Goal: Information Seeking & Learning: Learn about a topic

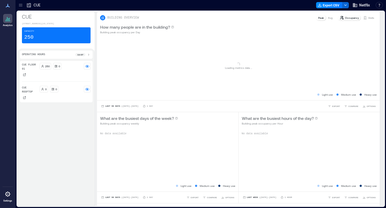
click at [21, 6] on icon at bounding box center [20, 5] width 5 height 5
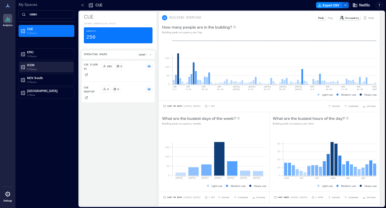
click at [27, 63] on p "ICON" at bounding box center [48, 65] width 43 height 4
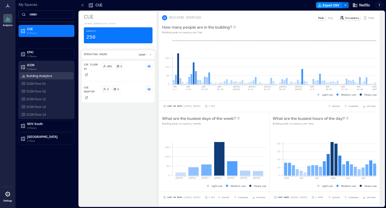
click at [37, 74] on p "Building Analytics" at bounding box center [40, 76] width 26 height 4
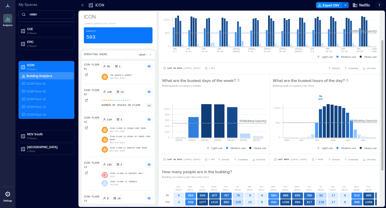
scroll to position [42, 0]
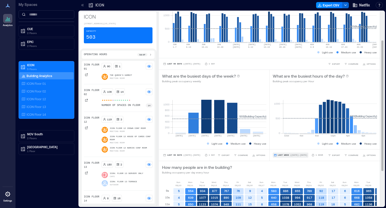
click at [285, 155] on span "Last Week" at bounding box center [283, 155] width 11 height 0
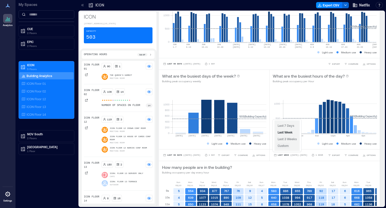
click at [288, 145] on span "Custom" at bounding box center [282, 146] width 11 height 4
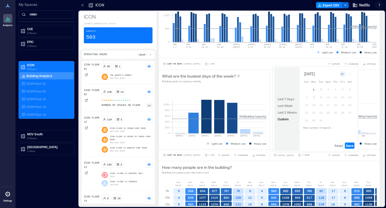
click at [341, 75] on icon "Go to previous month" at bounding box center [342, 73] width 3 height 3
click at [306, 103] on button "10" at bounding box center [306, 103] width 7 height 7
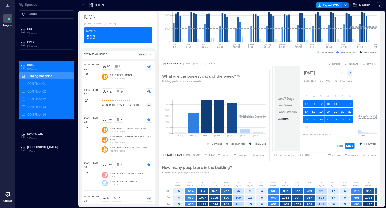
click at [349, 73] on icon "Go to next month" at bounding box center [349, 72] width 3 height 3
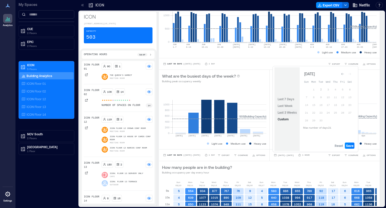
click at [296, 112] on span "Last 3 Weeks" at bounding box center [286, 113] width 19 height 4
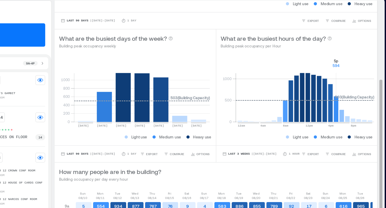
scroll to position [81, 0]
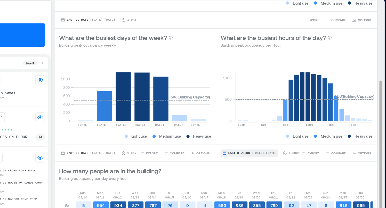
click at [302, 116] on span "| Aug 10 - Aug 30" at bounding box center [301, 116] width 17 height 0
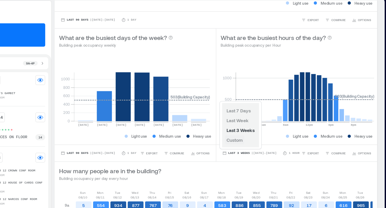
click at [287, 107] on span "Custom" at bounding box center [282, 107] width 11 height 4
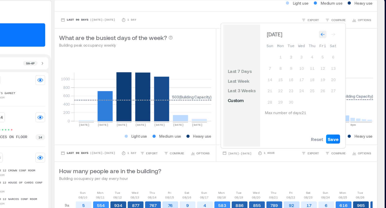
click at [340, 35] on div "Go to previous month" at bounding box center [342, 34] width 5 height 5
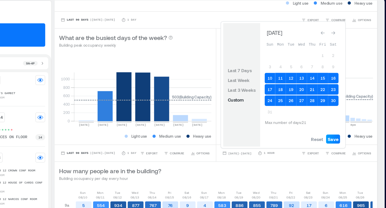
click at [349, 105] on span "Save" at bounding box center [349, 107] width 7 height 4
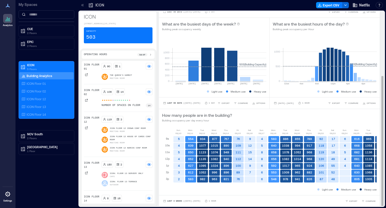
scroll to position [95, 0]
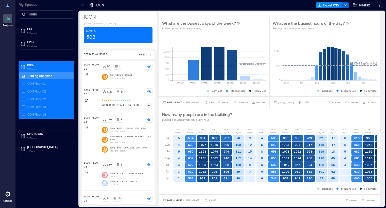
click at [150, 57] on icon at bounding box center [150, 55] width 4 height 4
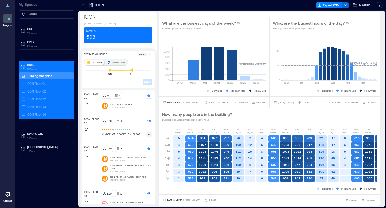
click at [132, 72] on icon at bounding box center [131, 69] width 3 height 3
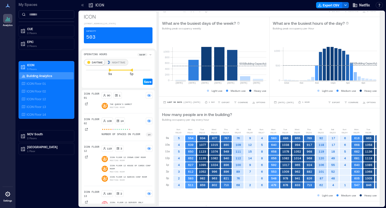
click at [147, 84] on span "Save" at bounding box center [147, 82] width 7 height 4
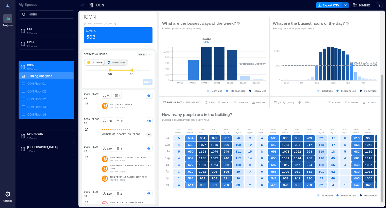
scroll to position [0, 0]
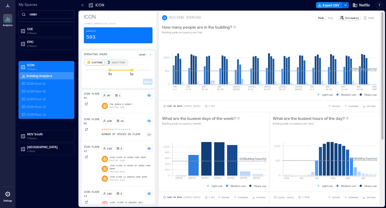
click at [364, 17] on icon at bounding box center [365, 18] width 4 height 4
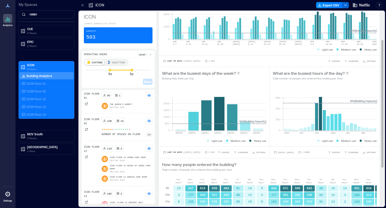
scroll to position [48, 0]
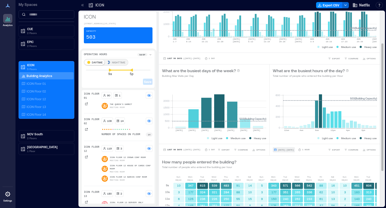
click at [294, 149] on span "[DATE] - [DATE]" at bounding box center [286, 150] width 16 height 2
click at [377, 65] on div "What are the busiest hours of the day? Total number of people who entered the b…" at bounding box center [324, 72] width 110 height 16
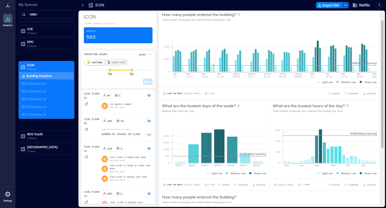
scroll to position [0, 0]
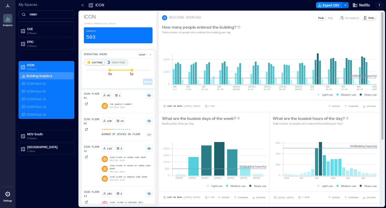
click at [322, 17] on p "Peak" at bounding box center [321, 18] width 6 height 4
click at [328, 18] on p "Avg" at bounding box center [330, 18] width 5 height 4
click at [323, 18] on p "Peak" at bounding box center [321, 18] width 6 height 4
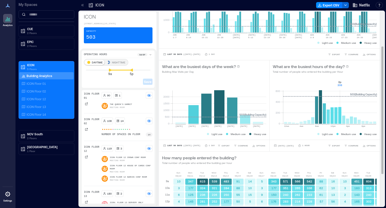
scroll to position [56, 0]
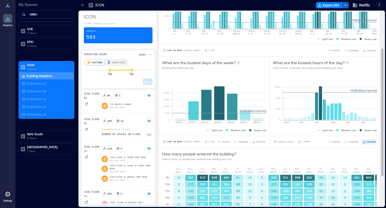
click at [369, 144] on button "OPTIONS" at bounding box center [368, 141] width 15 height 5
click at [316, 147] on div "**********" at bounding box center [324, 142] width 110 height 12
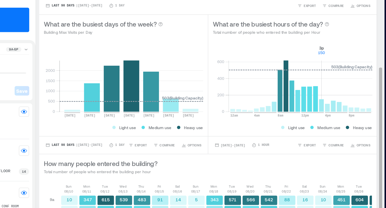
scroll to position [71, 0]
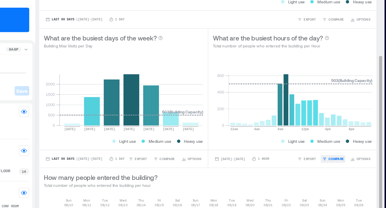
click at [347, 127] on button "COMPARE" at bounding box center [351, 126] width 16 height 5
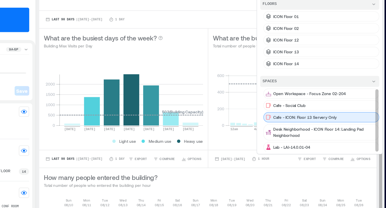
scroll to position [1, 0]
click at [344, 99] on p "Cafe - ICON: Floor 13 Servery Only" at bounding box center [332, 98] width 41 height 4
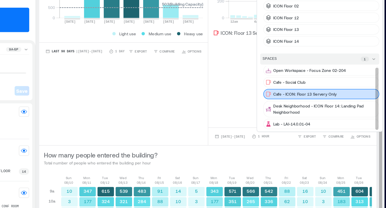
click at [339, 83] on p "Cafe - ICON: Floor 13 Servery Only" at bounding box center [332, 84] width 41 height 4
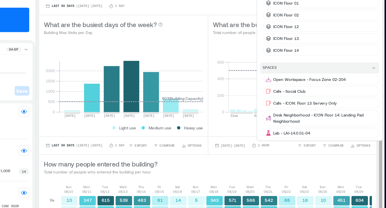
scroll to position [79, 0]
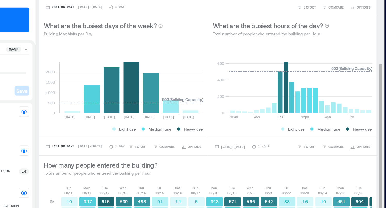
click at [278, 94] on icon "0 200 400 600 12am 4am 8am 12pm 4pm 8pm 503 ( Building Capacity )" at bounding box center [324, 79] width 104 height 52
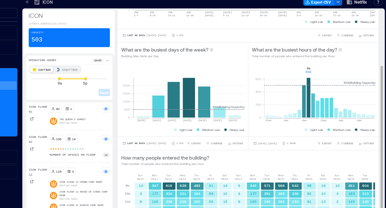
scroll to position [74, 0]
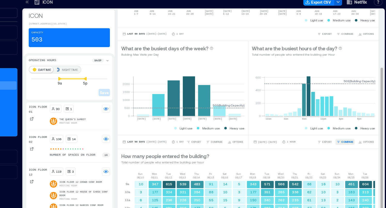
click at [351, 124] on span "COMPARE" at bounding box center [353, 123] width 10 height 3
click at [368, 123] on span "OPTIONS" at bounding box center [370, 123] width 9 height 3
click at [355, 123] on span "COMPARE" at bounding box center [353, 123] width 10 height 3
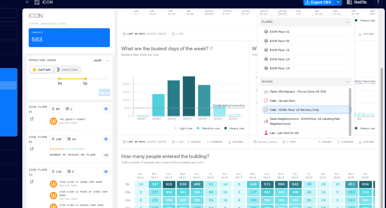
click at [309, 98] on div "Cafe - ICON: Floor 13 Servery Only" at bounding box center [319, 96] width 76 height 7
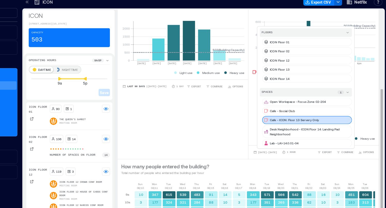
scroll to position [121, 0]
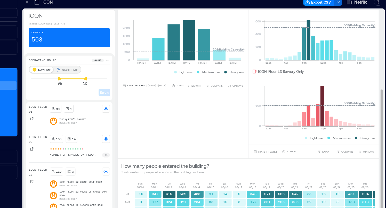
click at [259, 114] on div "What are the busiest days of the week? Building Max Visits per Day 0 500 1000 1…" at bounding box center [214, 64] width 110 height 147
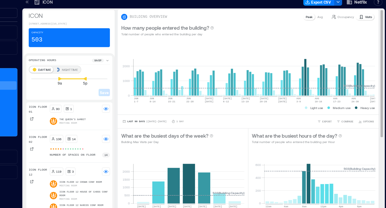
scroll to position [0, 0]
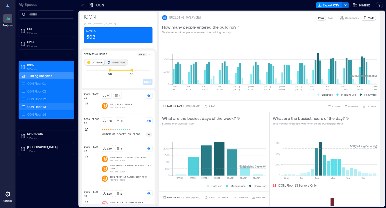
click at [53, 109] on div "ICON Floor 13" at bounding box center [45, 106] width 50 height 5
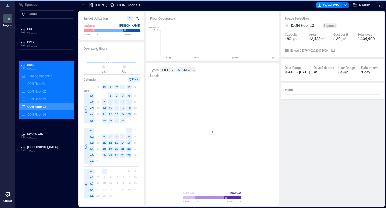
scroll to position [0, 2000]
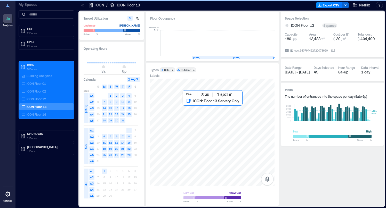
click at [213, 112] on div at bounding box center [212, 133] width 124 height 108
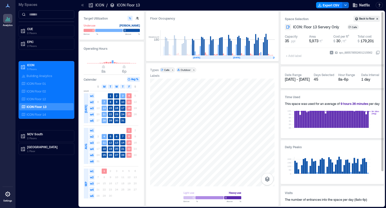
click at [297, 79] on span "[DATE] - [DATE]" at bounding box center [297, 79] width 25 height 4
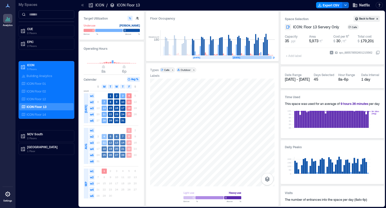
click at [244, 57] on rect at bounding box center [252, 57] width 40 height 3
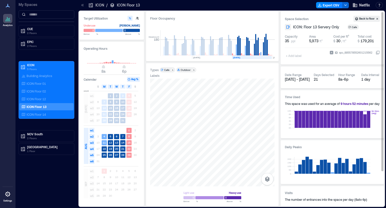
click at [293, 82] on div "Aug 1 - Aug 29" at bounding box center [297, 79] width 25 height 5
click at [303, 80] on span "Aug 1 - Aug 29" at bounding box center [297, 79] width 25 height 4
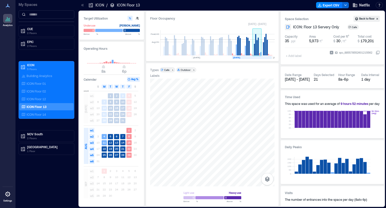
drag, startPoint x: 236, startPoint y: 41, endPoint x: 257, endPoint y: 42, distance: 21.7
click at [257, 42] on rect at bounding box center [257, 47] width 1 height 18
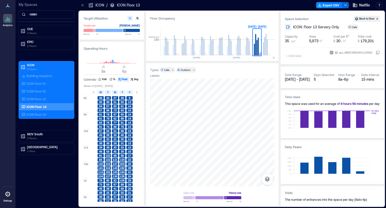
click at [97, 5] on p "ICON" at bounding box center [99, 5] width 9 height 5
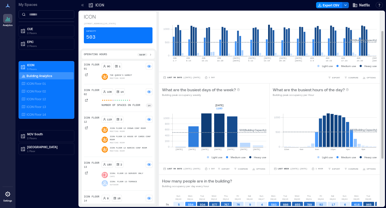
scroll to position [30, 0]
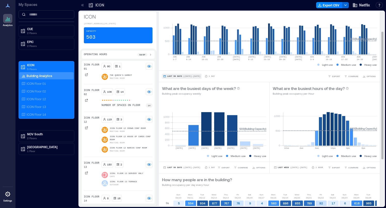
click at [185, 76] on span "| Jun 2 - Sep 1" at bounding box center [191, 76] width 17 height 0
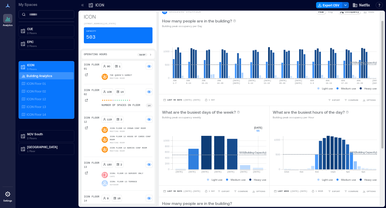
scroll to position [0, 0]
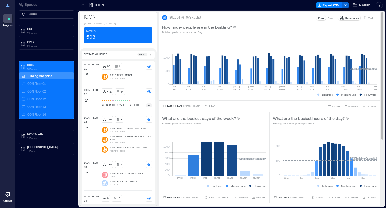
click at [321, 19] on p "Peak" at bounding box center [321, 18] width 6 height 4
click at [330, 19] on p "Avg" at bounding box center [330, 18] width 5 height 4
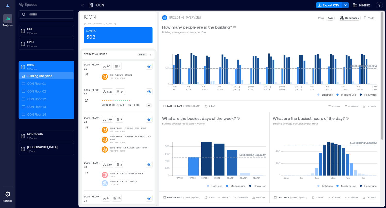
click at [323, 18] on p "Peak" at bounding box center [321, 18] width 6 height 4
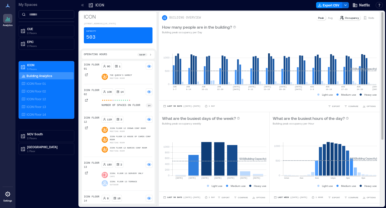
click at [349, 16] on p "Occupancy" at bounding box center [352, 18] width 14 height 4
click at [350, 17] on p "Occupancy" at bounding box center [352, 18] width 14 height 4
click at [368, 18] on p "Visits" at bounding box center [371, 18] width 6 height 4
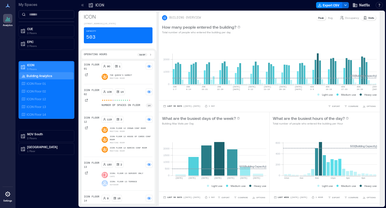
click at [62, 65] on p "ICON" at bounding box center [48, 65] width 43 height 4
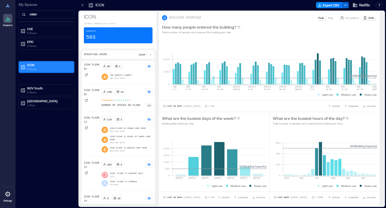
click at [62, 65] on p "ICON" at bounding box center [48, 65] width 43 height 4
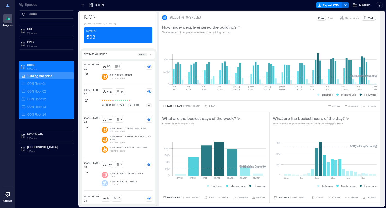
click at [88, 6] on icon at bounding box center [90, 5] width 5 height 5
click at [82, 7] on icon at bounding box center [82, 5] width 5 height 5
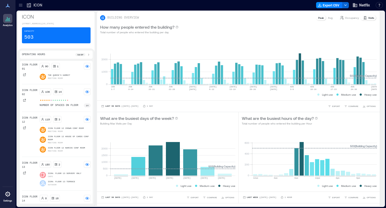
click at [43, 54] on div "Operating Hours 9a - 5p" at bounding box center [56, 55] width 73 height 8
click at [48, 34] on div "Capacity 503" at bounding box center [56, 35] width 69 height 16
click at [43, 56] on p "Operating Hours" at bounding box center [33, 55] width 23 height 4
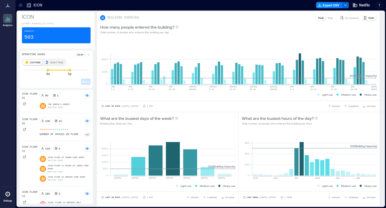
click at [43, 56] on p "Operating Hours" at bounding box center [33, 55] width 23 height 4
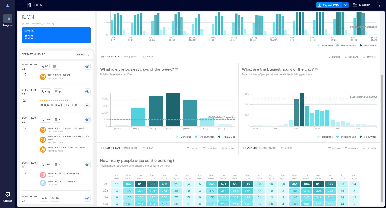
scroll to position [102, 0]
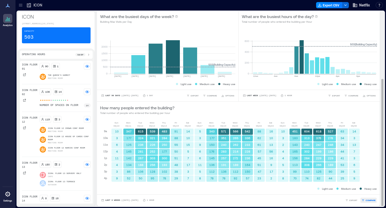
click at [365, 200] on button "COMPARE" at bounding box center [368, 200] width 16 height 5
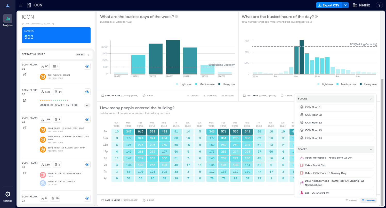
click at [365, 200] on button "COMPARE" at bounding box center [368, 200] width 16 height 5
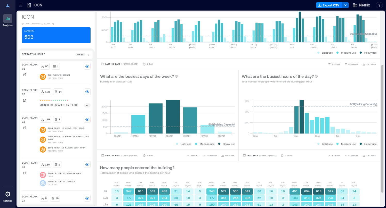
scroll to position [0, 0]
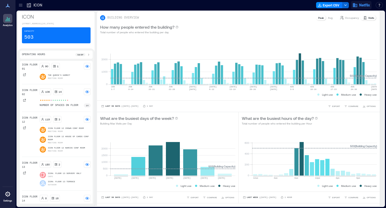
click at [357, 7] on icon "button" at bounding box center [354, 5] width 5 height 5
click at [21, 5] on icon at bounding box center [20, 5] width 5 height 5
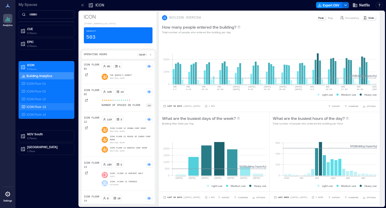
click at [47, 106] on div "ICON Floor 13" at bounding box center [45, 106] width 50 height 5
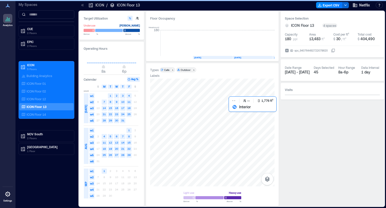
scroll to position [0, 2000]
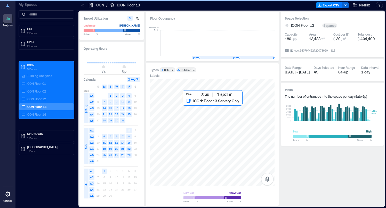
click at [228, 127] on div at bounding box center [212, 133] width 124 height 108
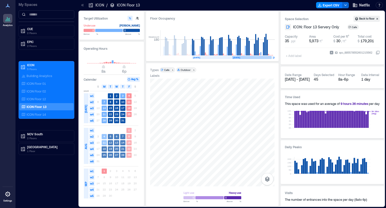
click at [240, 58] on rect at bounding box center [252, 57] width 40 height 3
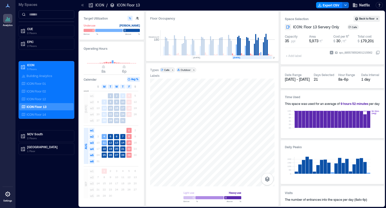
click at [133, 78] on button "Avg %" at bounding box center [133, 79] width 13 height 5
click at [133, 82] on button "Avg %" at bounding box center [133, 79] width 13 height 5
type input "**"
drag, startPoint x: 103, startPoint y: 67, endPoint x: 110, endPoint y: 66, distance: 7.0
click at [110, 66] on span "11a" at bounding box center [109, 67] width 3 height 2
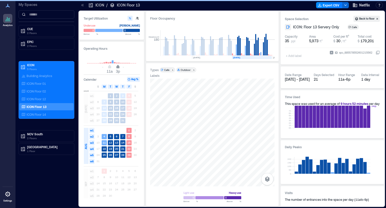
type input "**"
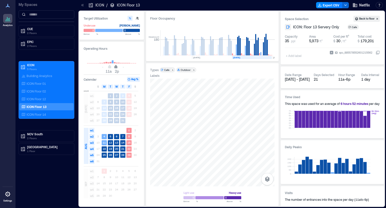
drag, startPoint x: 123, startPoint y: 67, endPoint x: 115, endPoint y: 67, distance: 7.5
click at [115, 67] on span "2p" at bounding box center [115, 67] width 3 height 2
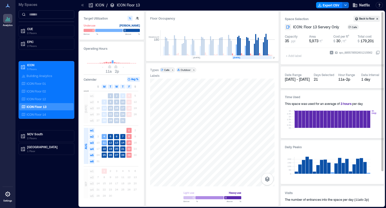
scroll to position [43, 0]
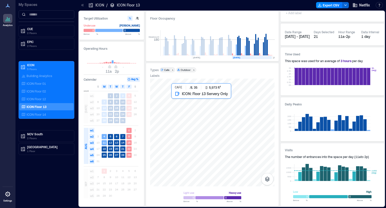
click at [242, 102] on div at bounding box center [212, 133] width 124 height 108
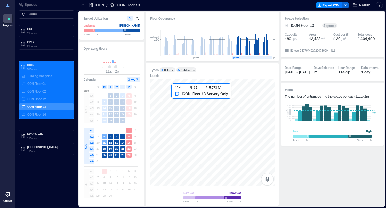
click at [231, 111] on div at bounding box center [212, 133] width 124 height 108
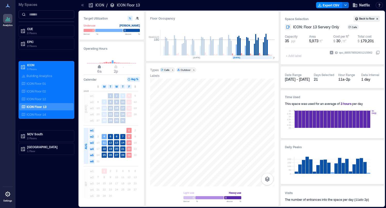
type input "*"
drag, startPoint x: 109, startPoint y: 67, endPoint x: 103, endPoint y: 68, distance: 6.0
click at [103, 68] on span "8a" at bounding box center [103, 67] width 3 height 2
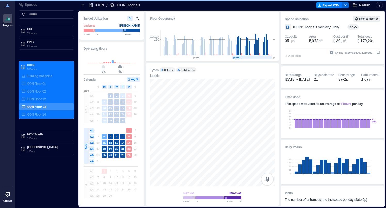
type input "**"
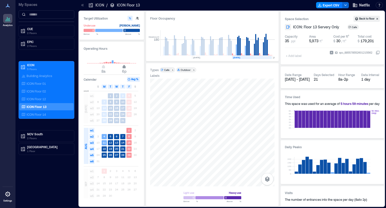
drag, startPoint x: 116, startPoint y: 69, endPoint x: 124, endPoint y: 68, distance: 8.0
click at [124, 68] on span "8a 6p" at bounding box center [111, 67] width 49 height 8
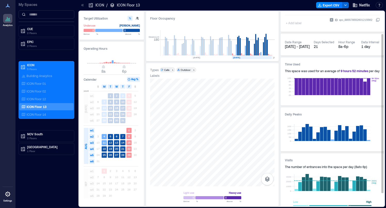
scroll to position [43, 0]
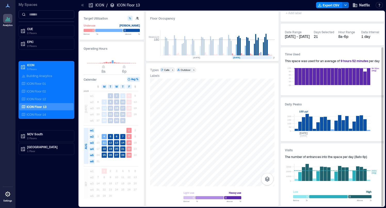
click at [303, 127] on rect at bounding box center [332, 122] width 76 height 17
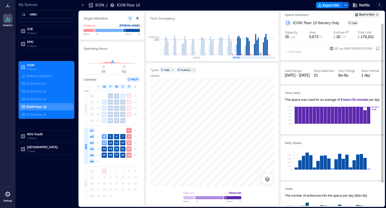
scroll to position [0, 0]
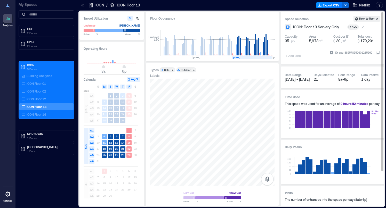
click at [353, 28] on div "Cafe" at bounding box center [354, 27] width 6 height 4
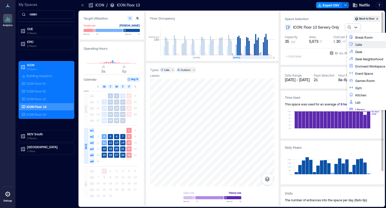
click at [333, 19] on h3 "Space Selection" at bounding box center [319, 18] width 69 height 5
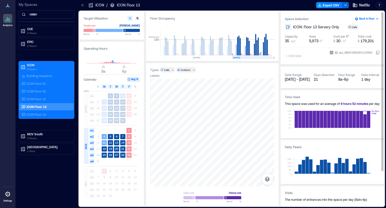
click at [371, 20] on button "Back to floor" at bounding box center [366, 19] width 26 height 6
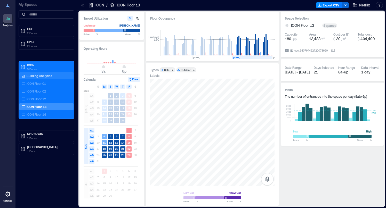
click at [44, 76] on p "Building Analytics" at bounding box center [40, 76] width 26 height 4
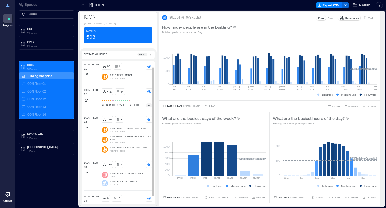
scroll to position [15, 0]
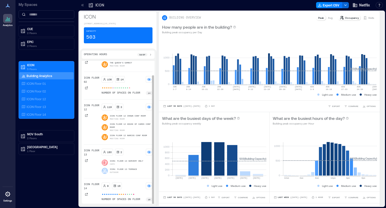
click at [126, 161] on p "ICON: Floor 13 Servery Only" at bounding box center [127, 161] width 34 height 3
click at [147, 153] on rect at bounding box center [149, 152] width 4 height 4
click at [128, 160] on p "ICON: Floor 13 Servery Only" at bounding box center [127, 161] width 34 height 3
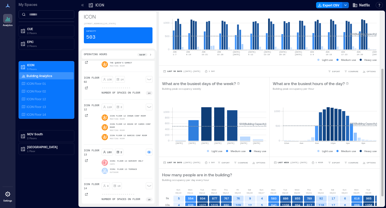
scroll to position [0, 0]
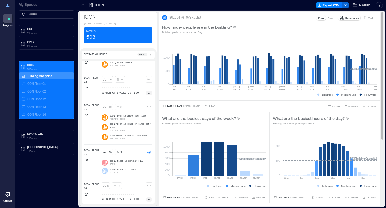
click at [365, 18] on icon at bounding box center [365, 18] width 4 height 4
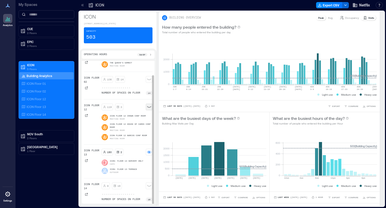
click at [149, 107] on icon at bounding box center [149, 107] width 4 height 2
click at [149, 107] on circle at bounding box center [148, 106] width 1 height 1
click at [149, 107] on icon at bounding box center [149, 107] width 4 height 2
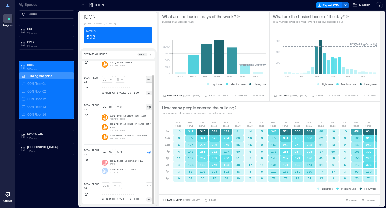
click at [148, 80] on rect at bounding box center [149, 79] width 4 height 4
click at [149, 106] on circle at bounding box center [148, 106] width 1 height 1
click at [149, 106] on rect at bounding box center [149, 107] width 4 height 4
click at [123, 161] on p "ICON: Floor 13 Servery Only" at bounding box center [127, 161] width 34 height 3
click at [139, 167] on div "ICON: Floor 13 Servery Only Cafe ICON: Floor 13 Terrace Outdoor" at bounding box center [127, 167] width 51 height 14
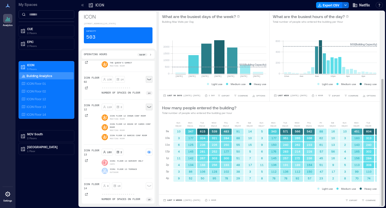
scroll to position [1, 0]
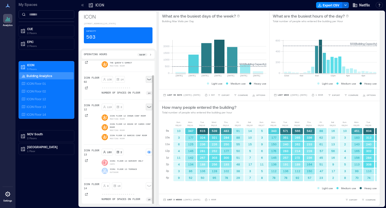
click at [90, 150] on p "ICON Floor 13" at bounding box center [92, 153] width 16 height 8
click at [87, 162] on div at bounding box center [86, 160] width 5 height 5
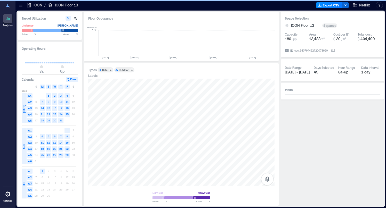
scroll to position [0, 1938]
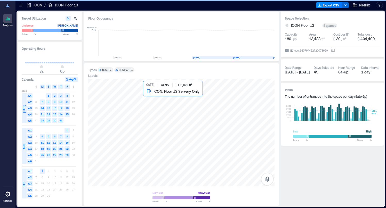
click at [187, 97] on div at bounding box center [181, 133] width 186 height 108
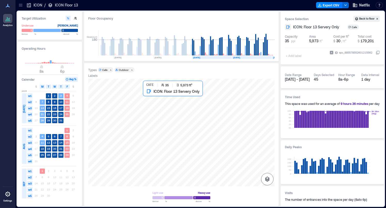
click at [207, 103] on div at bounding box center [181, 133] width 186 height 108
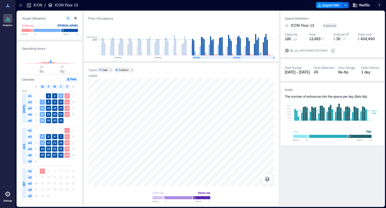
click at [36, 4] on p "ICON" at bounding box center [38, 5] width 9 height 5
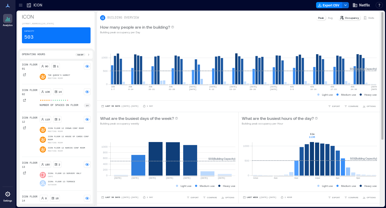
click at [312, 155] on rect at bounding box center [314, 154] width 125 height 44
click at [317, 155] on rect at bounding box center [314, 154] width 125 height 44
click at [367, 16] on div "Visits" at bounding box center [368, 17] width 15 height 5
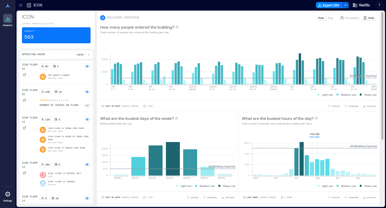
click at [331, 15] on div "Avg" at bounding box center [329, 17] width 9 height 5
click at [322, 19] on p "Peak" at bounding box center [321, 18] width 6 height 4
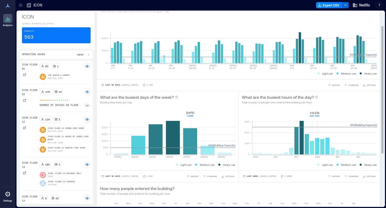
scroll to position [32, 0]
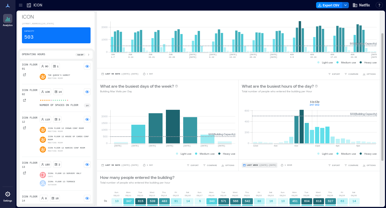
click at [247, 165] on span "Last Week" at bounding box center [252, 165] width 11 height 0
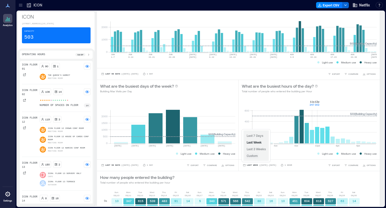
click at [255, 155] on span "Custom" at bounding box center [251, 156] width 11 height 4
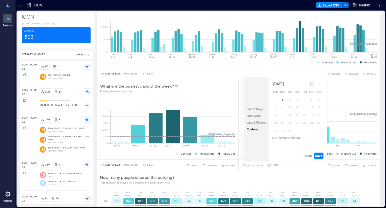
click at [310, 85] on div "Go to previous month" at bounding box center [311, 83] width 5 height 5
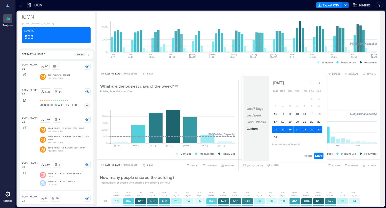
click at [275, 112] on button "10" at bounding box center [275, 113] width 7 height 7
click at [317, 155] on span "Save" at bounding box center [318, 156] width 7 height 4
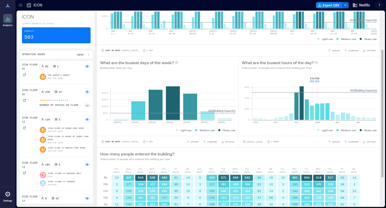
scroll to position [59, 0]
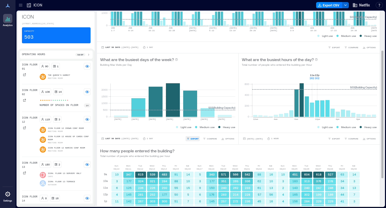
click at [191, 136] on button "EXPORT" at bounding box center [192, 138] width 14 height 5
click at [197, 133] on button "CSV" at bounding box center [194, 131] width 13 height 5
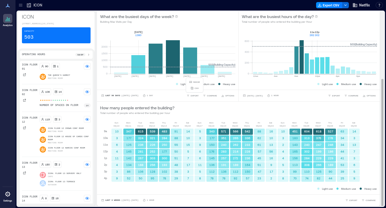
scroll to position [0, 0]
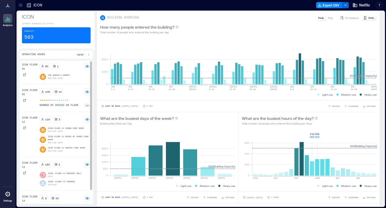
click at [68, 175] on p "ICON: Floor 13 Servery Only" at bounding box center [65, 173] width 34 height 3
click at [26, 184] on div "ICON Floor 13" at bounding box center [30, 173] width 16 height 25
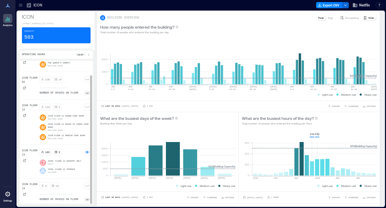
click at [74, 169] on p "ICON: Floor 13 Terrace" at bounding box center [61, 169] width 27 height 3
click at [78, 158] on div "180 2 ICON: Floor 13 Servery Only Cafe ICON: Floor 13 Terrace Outdoor" at bounding box center [65, 161] width 51 height 25
click at [45, 163] on icon at bounding box center [42, 162] width 5 height 5
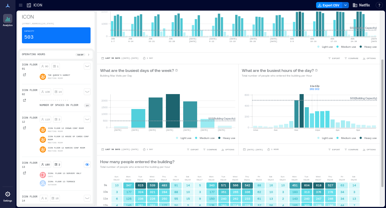
scroll to position [0, 0]
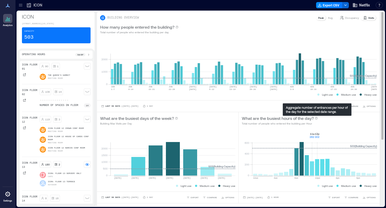
click at [317, 119] on icon at bounding box center [316, 118] width 3 height 3
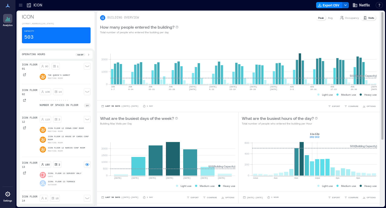
click at [366, 19] on div "Visits" at bounding box center [368, 17] width 15 height 5
click at [345, 20] on div "Occupancy" at bounding box center [348, 17] width 23 height 5
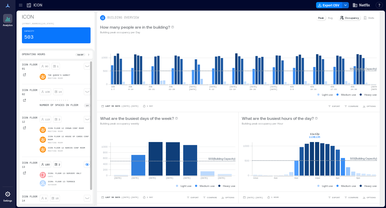
click at [32, 77] on div "ICON Floor 01" at bounding box center [30, 70] width 16 height 14
click at [26, 175] on div at bounding box center [24, 172] width 5 height 5
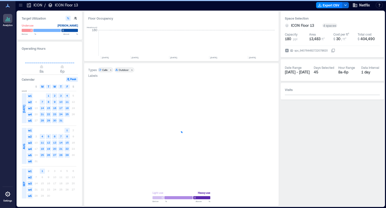
scroll to position [0, 1938]
click at [5, 195] on icon at bounding box center [8, 194] width 6 height 6
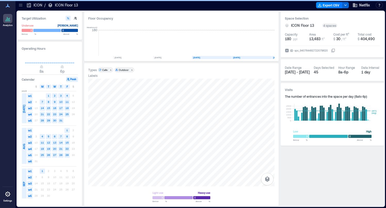
click at [9, 6] on icon at bounding box center [8, 6] width 4 height 4
click at [30, 5] on icon at bounding box center [29, 5] width 4 height 4
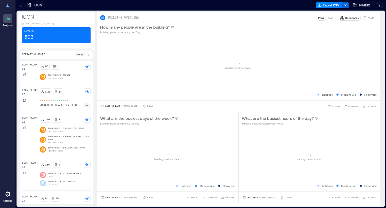
click at [20, 6] on icon at bounding box center [20, 5] width 5 height 5
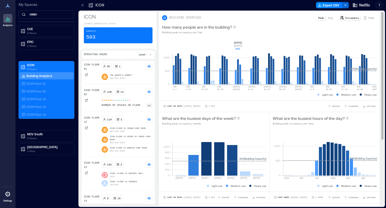
click at [300, 26] on div "How many people are in the building? Building peak occupancy per Day" at bounding box center [269, 29] width 214 height 10
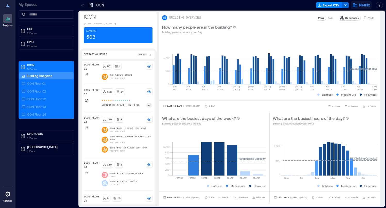
click at [361, 6] on span "Netflix" at bounding box center [364, 5] width 11 height 5
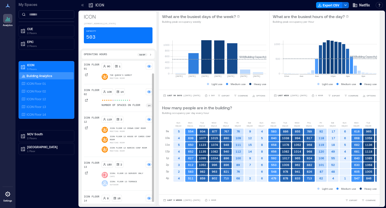
scroll to position [15, 0]
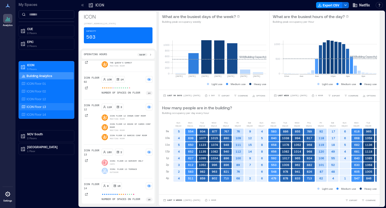
click at [44, 103] on div "ICON Floor 13" at bounding box center [46, 106] width 54 height 7
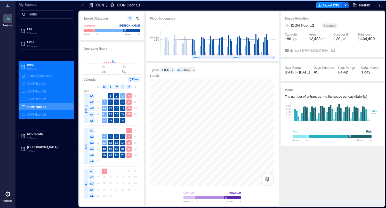
scroll to position [0, 2000]
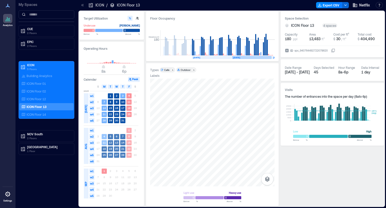
click at [248, 56] on rect at bounding box center [252, 57] width 40 height 3
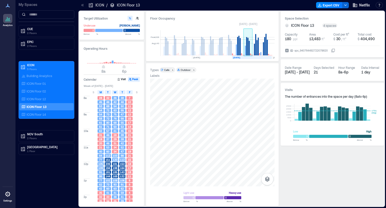
click at [243, 48] on rect at bounding box center [247, 43] width 9 height 26
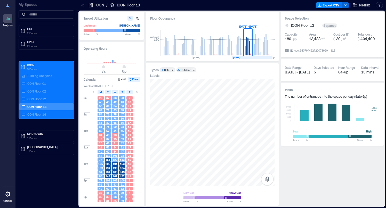
click at [252, 58] on rect at bounding box center [252, 57] width 40 height 3
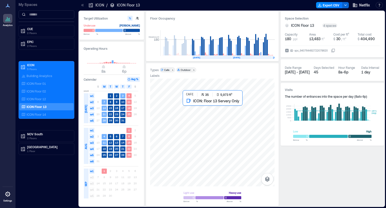
click at [231, 130] on div at bounding box center [212, 133] width 124 height 108
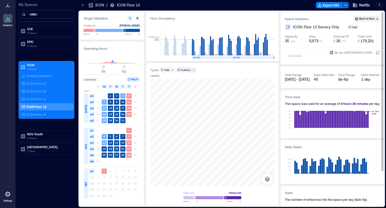
click at [298, 147] on h3 "Daily Peaks" at bounding box center [332, 146] width 95 height 5
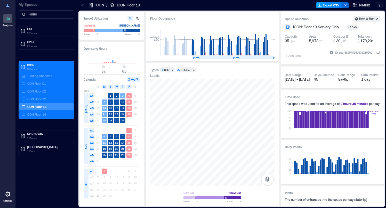
click at [332, 7] on button "Export CSV" at bounding box center [329, 5] width 26 height 6
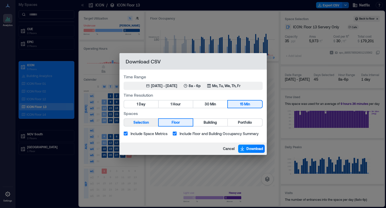
click at [147, 124] on span "Selection" at bounding box center [140, 122] width 15 height 6
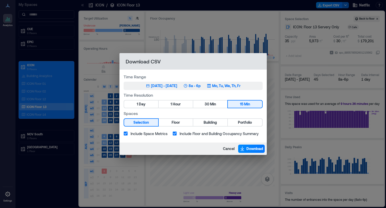
click at [177, 85] on div "Jul 1, 2025 - Sep 1, 2025" at bounding box center [164, 85] width 26 height 5
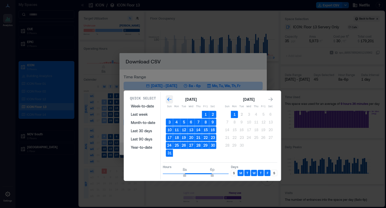
click at [171, 98] on icon "Go to previous month" at bounding box center [169, 99] width 5 height 5
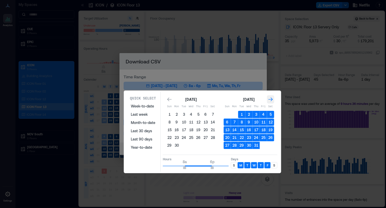
click at [272, 101] on icon "Go to next month" at bounding box center [270, 99] width 5 height 5
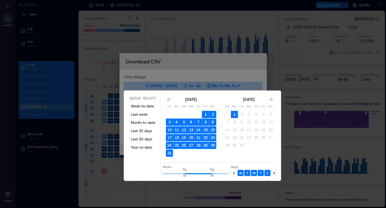
click at [206, 114] on button "1" at bounding box center [205, 114] width 7 height 7
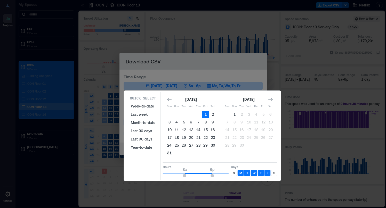
click at [169, 152] on button "31" at bounding box center [169, 152] width 7 height 7
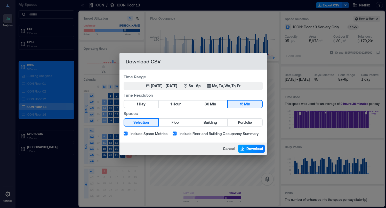
click at [239, 149] on icon "button" at bounding box center [241, 148] width 5 height 5
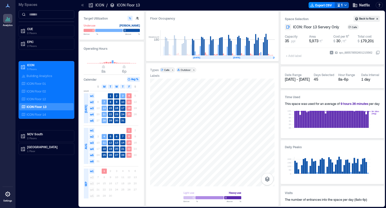
click at [343, 5] on icon "button" at bounding box center [345, 5] width 4 height 4
